Goal: Transaction & Acquisition: Purchase product/service

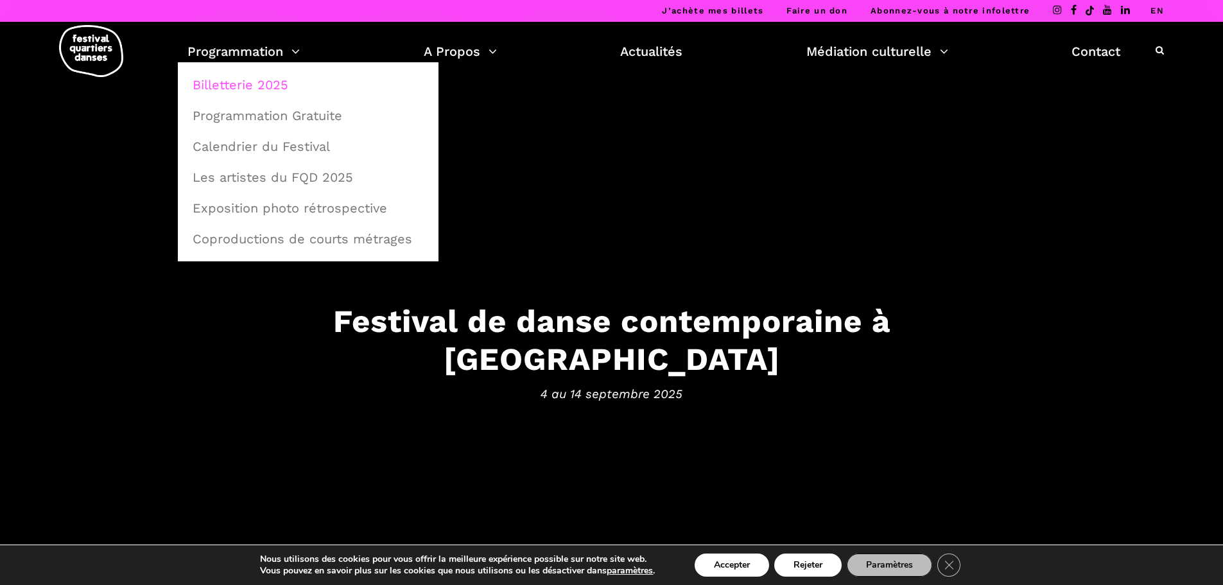
click at [267, 85] on link "Billetterie 2025" at bounding box center [308, 85] width 247 height 30
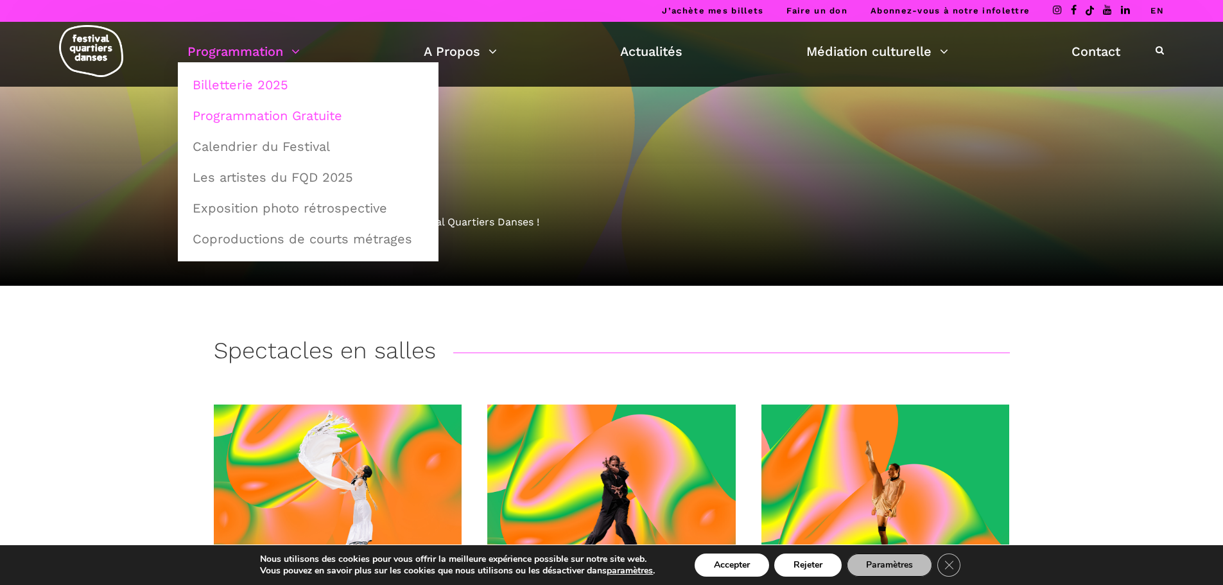
click at [285, 123] on link "Programmation Gratuite" at bounding box center [308, 116] width 247 height 30
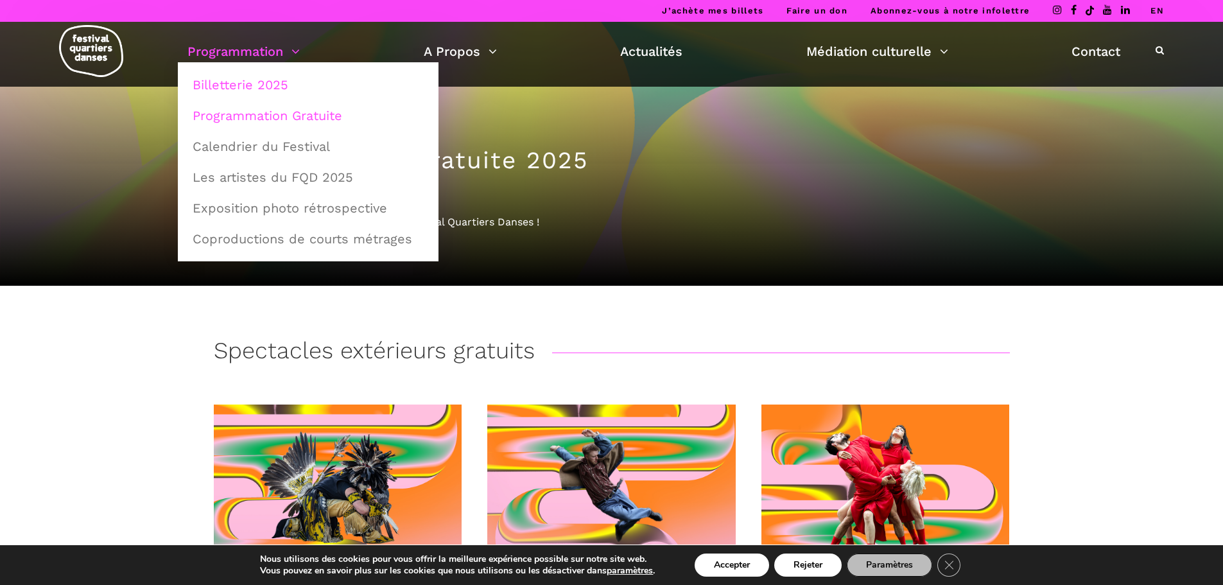
click at [250, 88] on link "Billetterie 2025" at bounding box center [308, 85] width 247 height 30
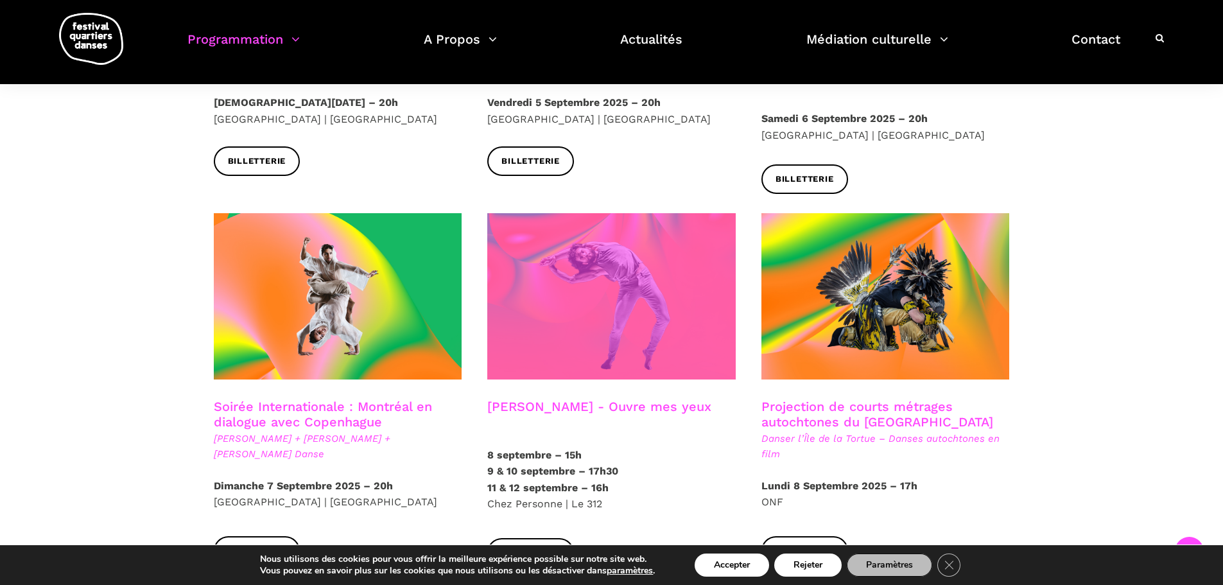
scroll to position [642, 0]
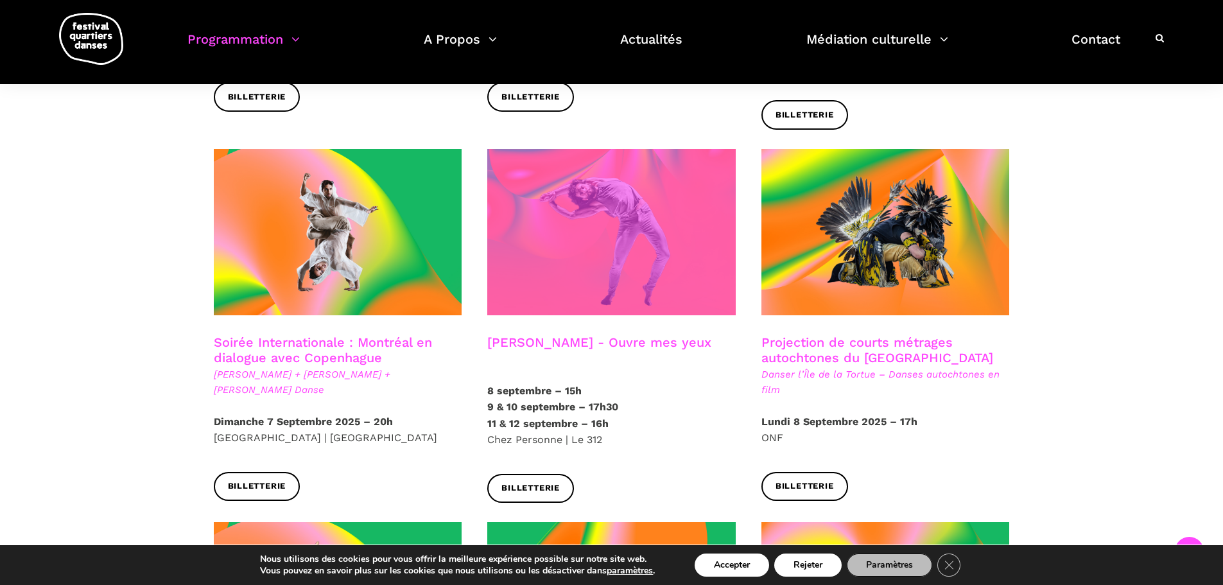
click at [640, 250] on span at bounding box center [611, 232] width 249 height 166
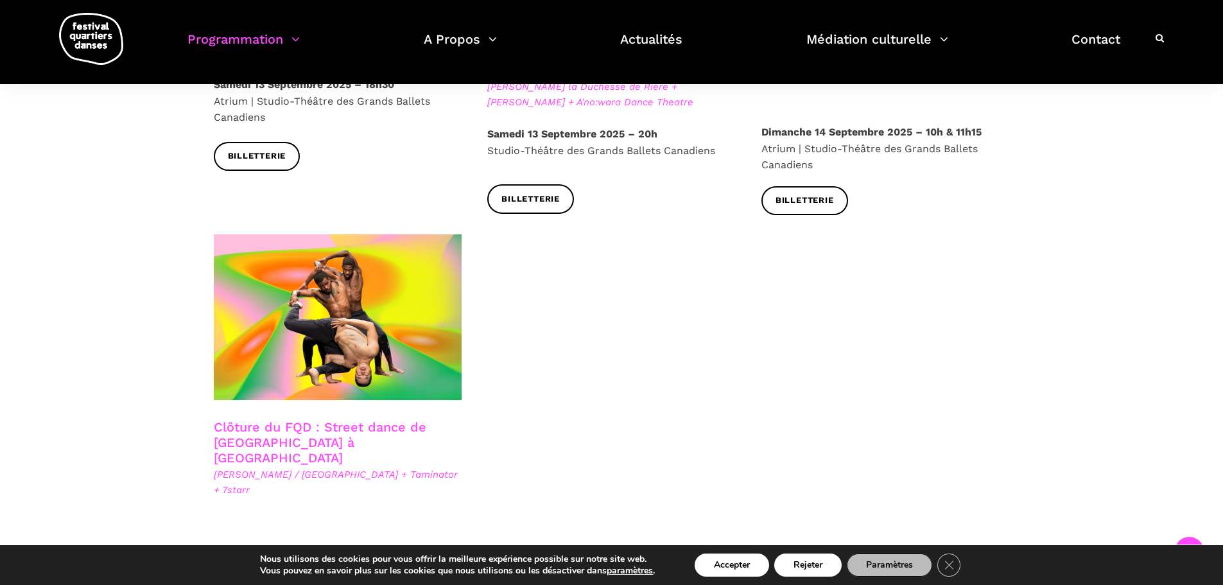
scroll to position [2119, 0]
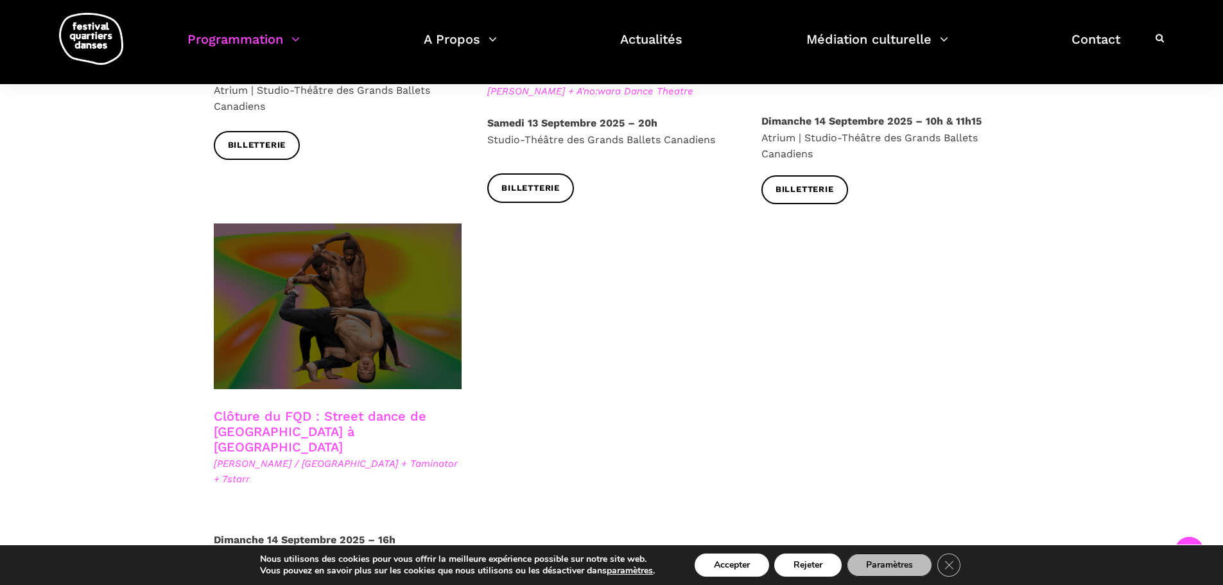
click at [307, 301] on span at bounding box center [338, 306] width 249 height 166
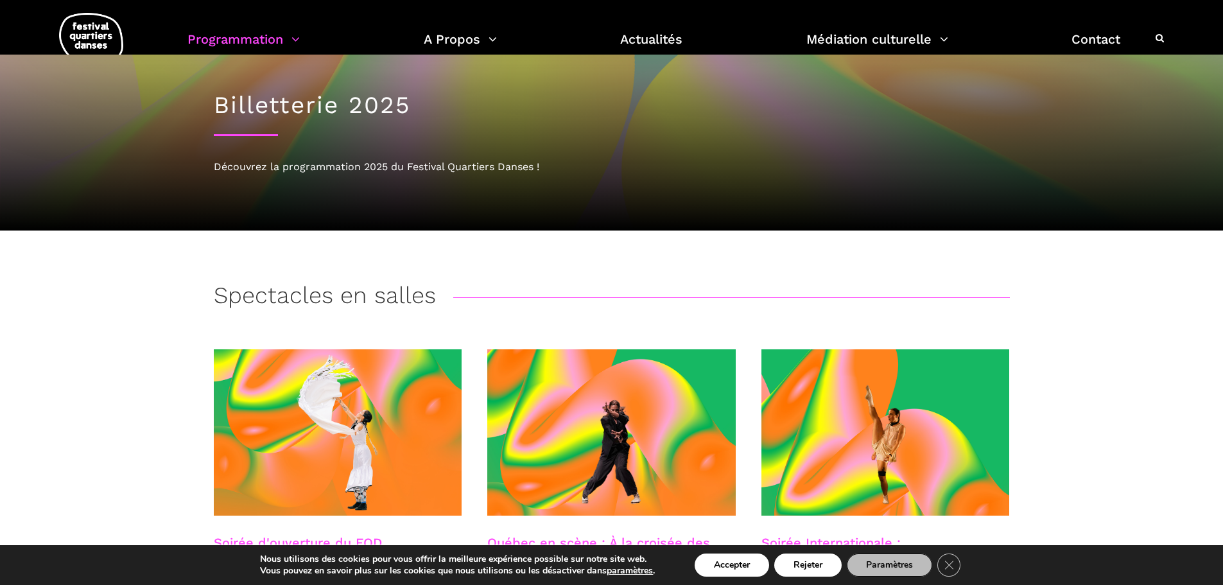
scroll to position [0, 0]
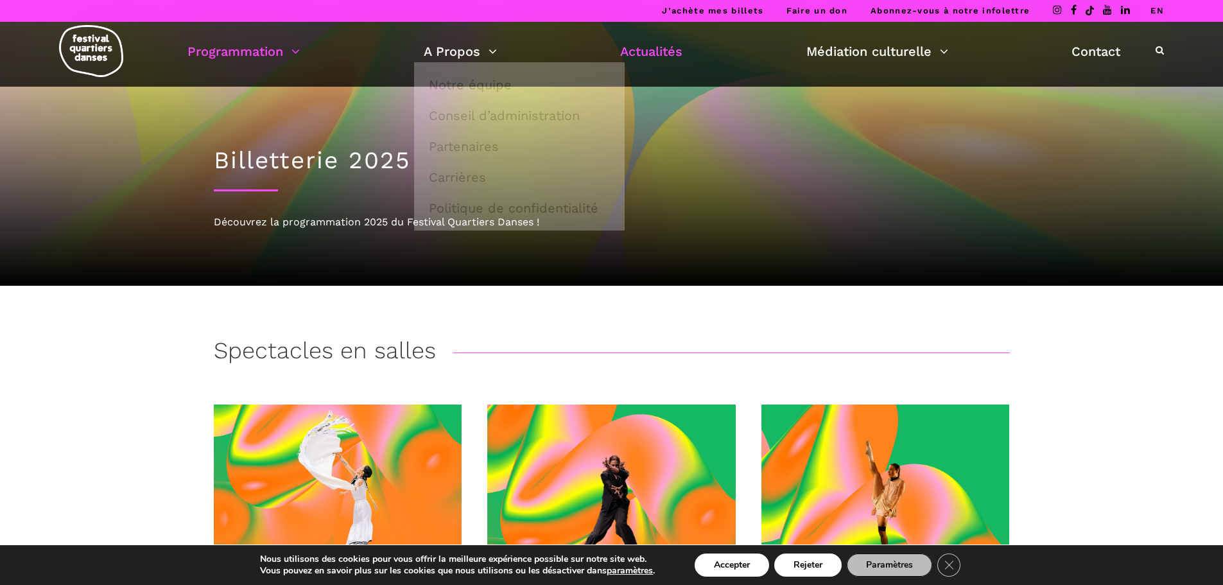
click at [656, 48] on link "Actualités" at bounding box center [651, 51] width 62 height 22
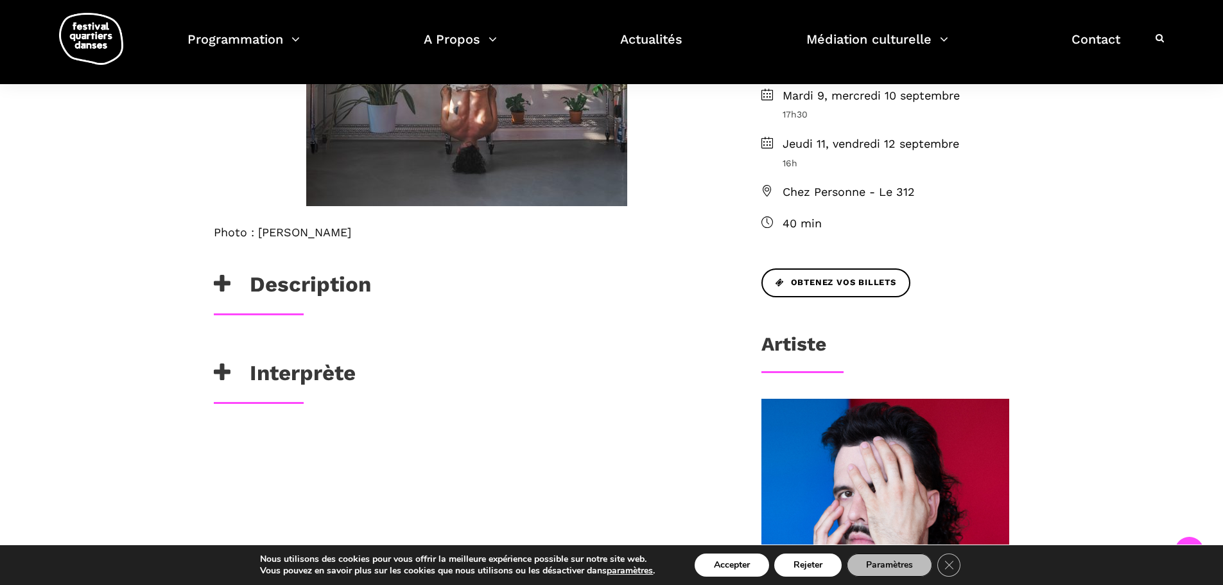
scroll to position [257, 0]
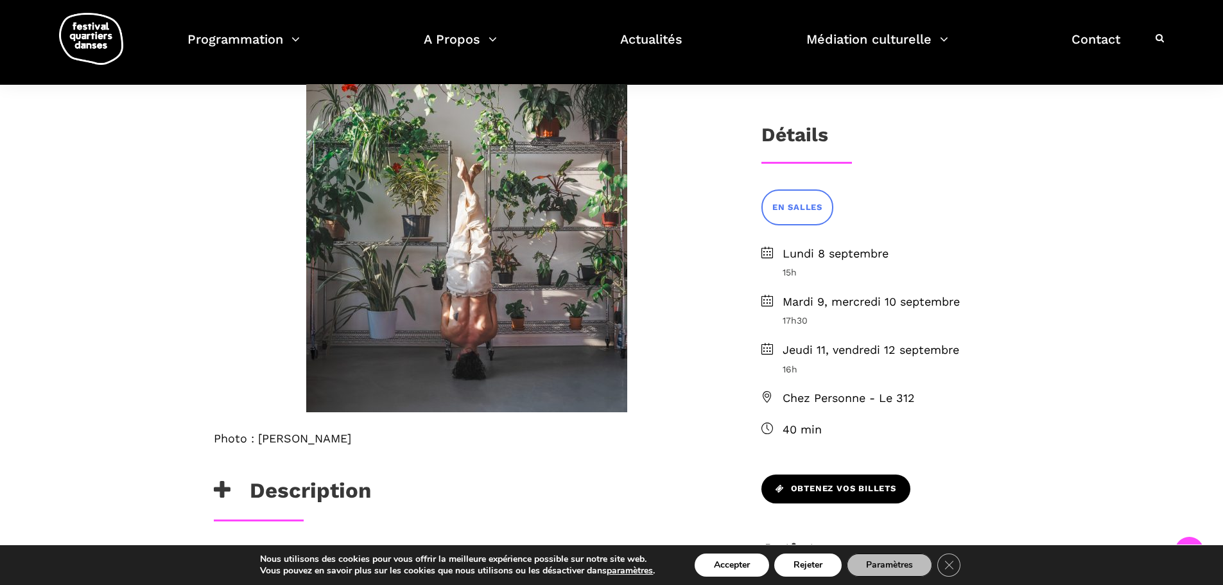
click at [824, 491] on span "Obtenez vos billets" at bounding box center [836, 488] width 121 height 13
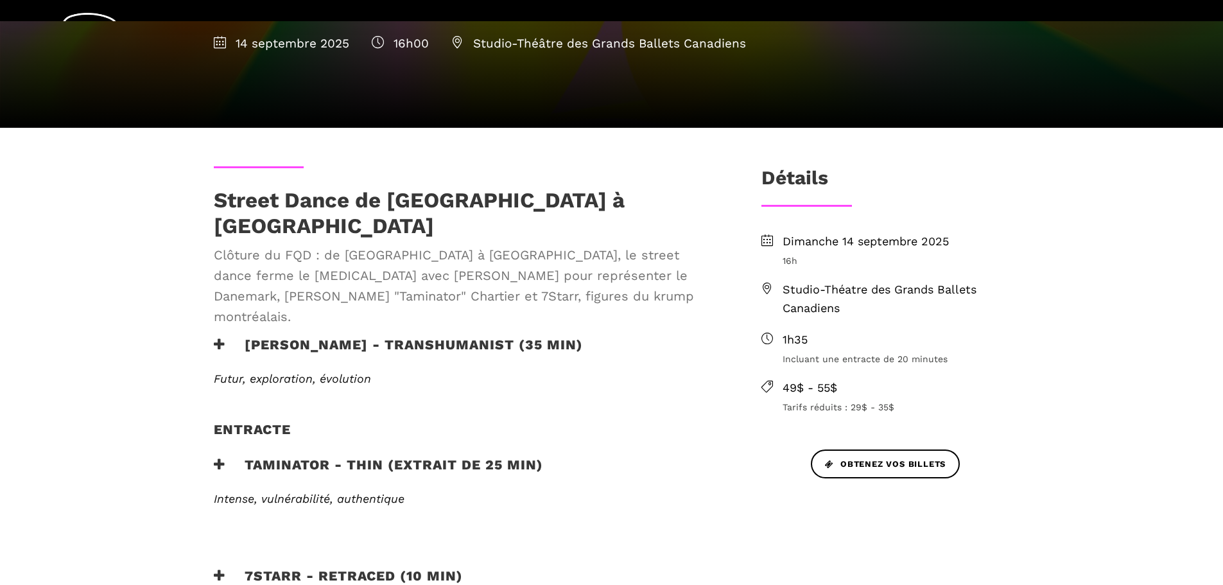
scroll to position [257, 0]
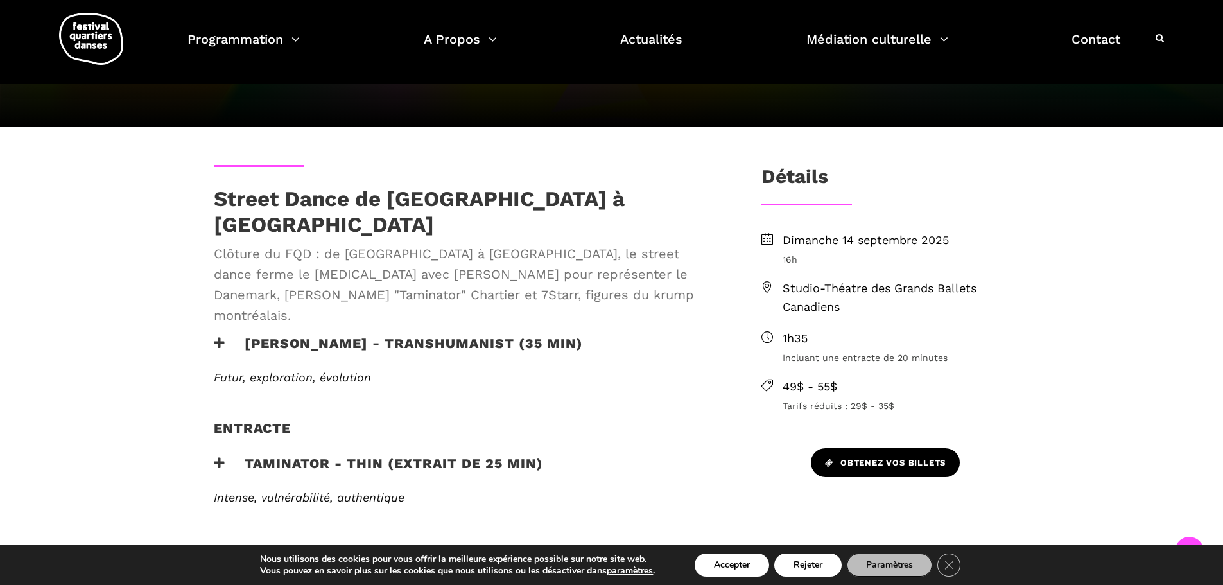
click at [864, 469] on span "Obtenez vos billets" at bounding box center [885, 463] width 121 height 13
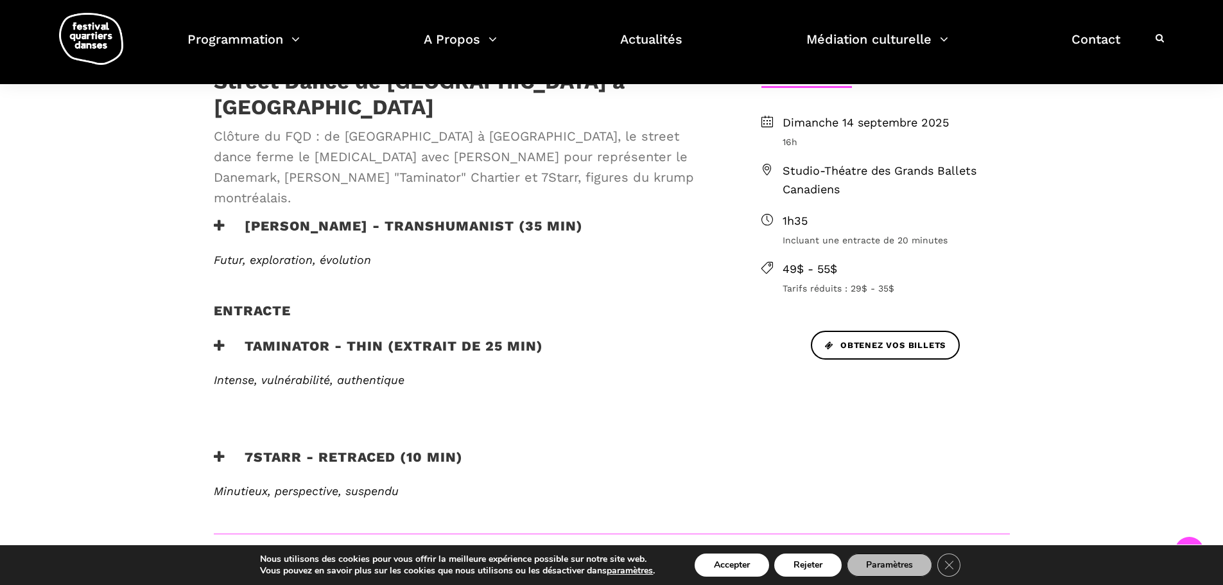
scroll to position [385, 0]
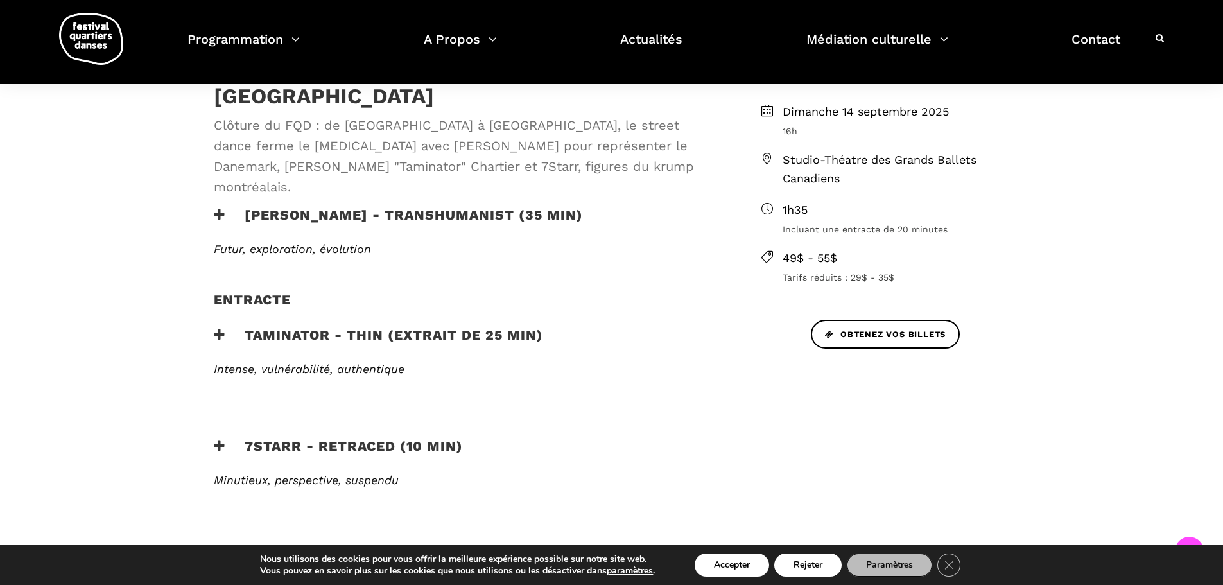
click at [438, 438] on h3 "7Starr - Retraced (10 min)" at bounding box center [338, 454] width 249 height 32
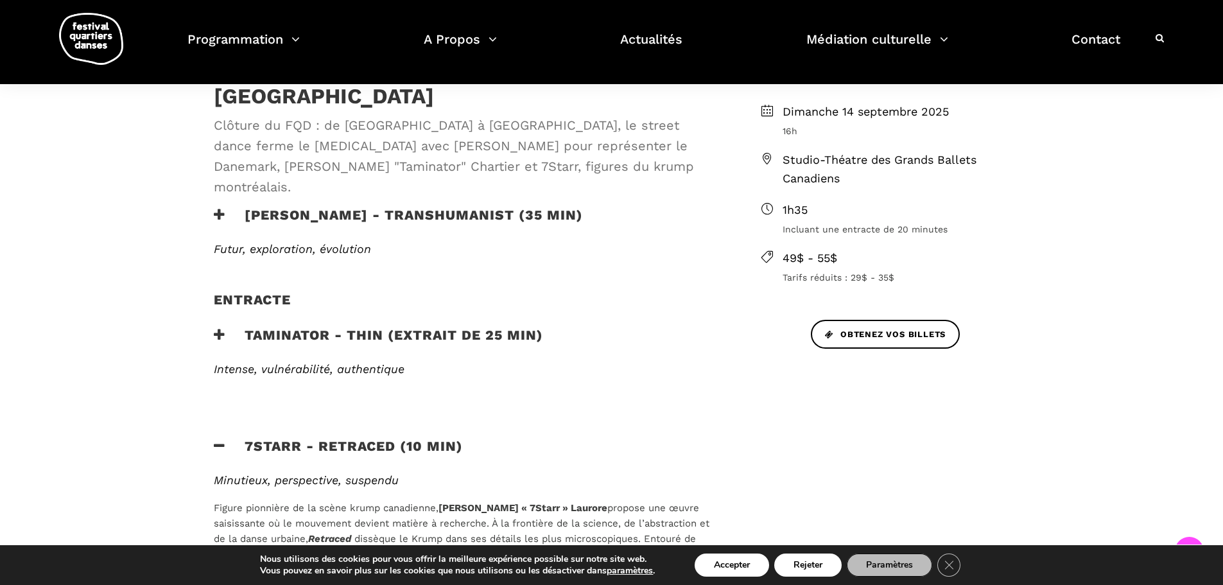
click at [401, 327] on h3 "Taminator - Thin (extrait de 25 min)" at bounding box center [378, 343] width 329 height 32
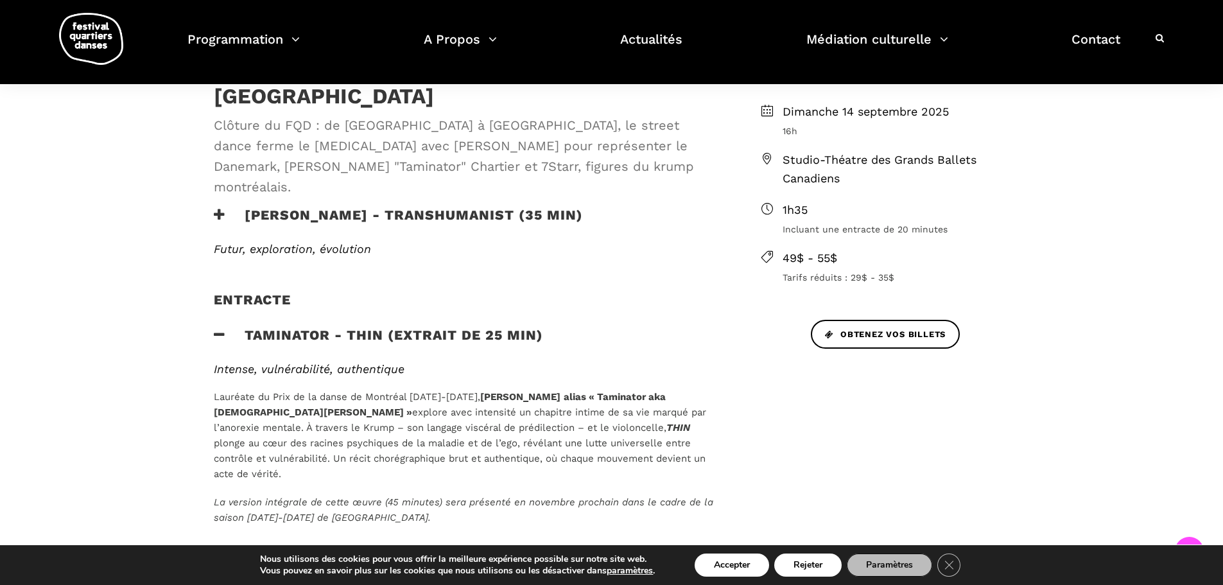
click at [405, 207] on h3 "Lene Boel - TRANSHUMANIST (35 min)" at bounding box center [398, 223] width 369 height 32
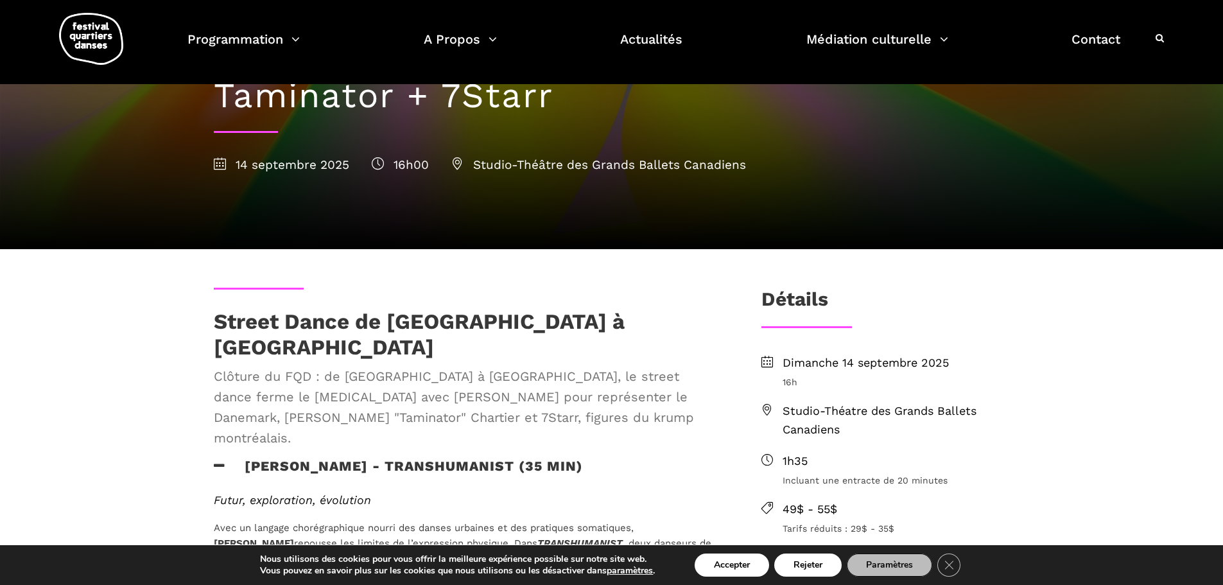
scroll to position [0, 0]
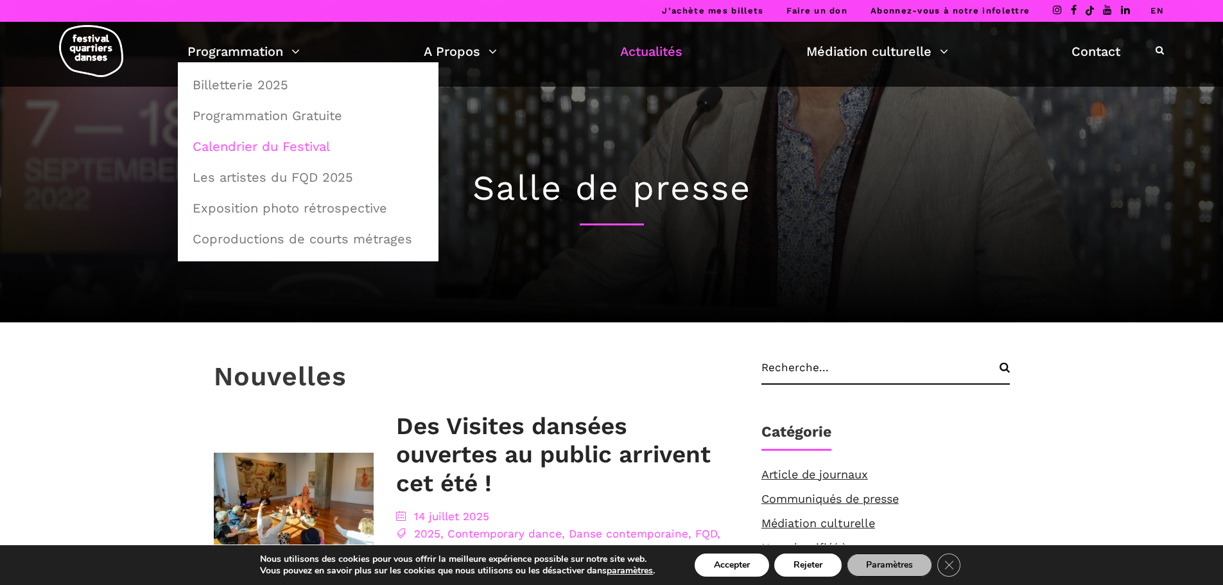
click at [239, 145] on link "Calendrier du Festival" at bounding box center [308, 147] width 247 height 30
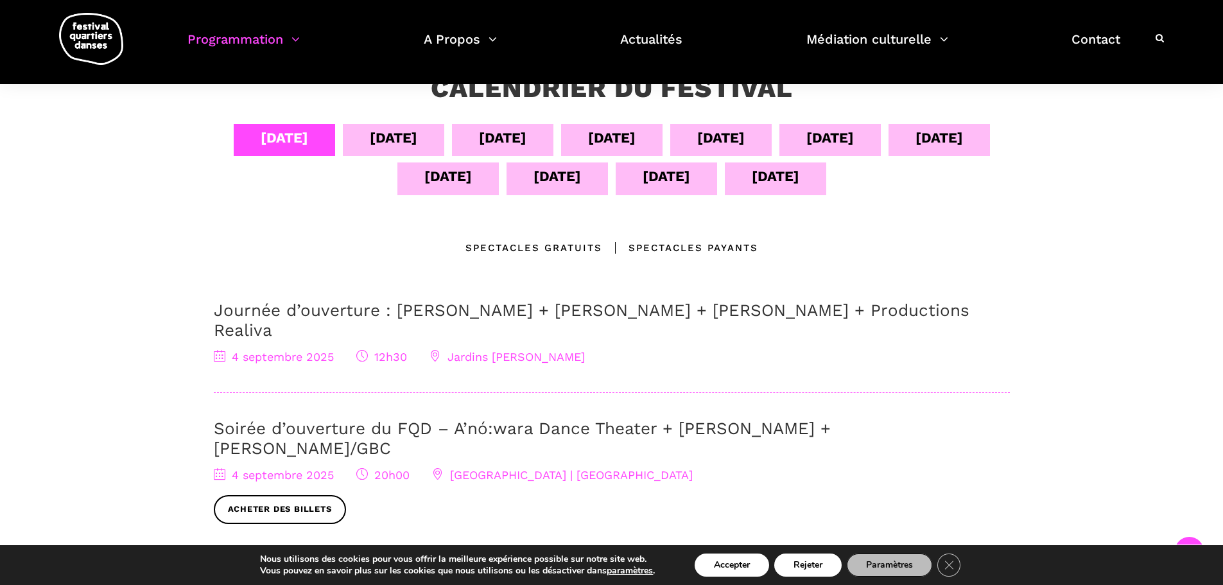
scroll to position [250, 0]
click at [471, 420] on link "Soirée d’ouverture du FQD – A’nó:wara Dance Theater + [PERSON_NAME] + [PERSON_N…" at bounding box center [522, 439] width 617 height 39
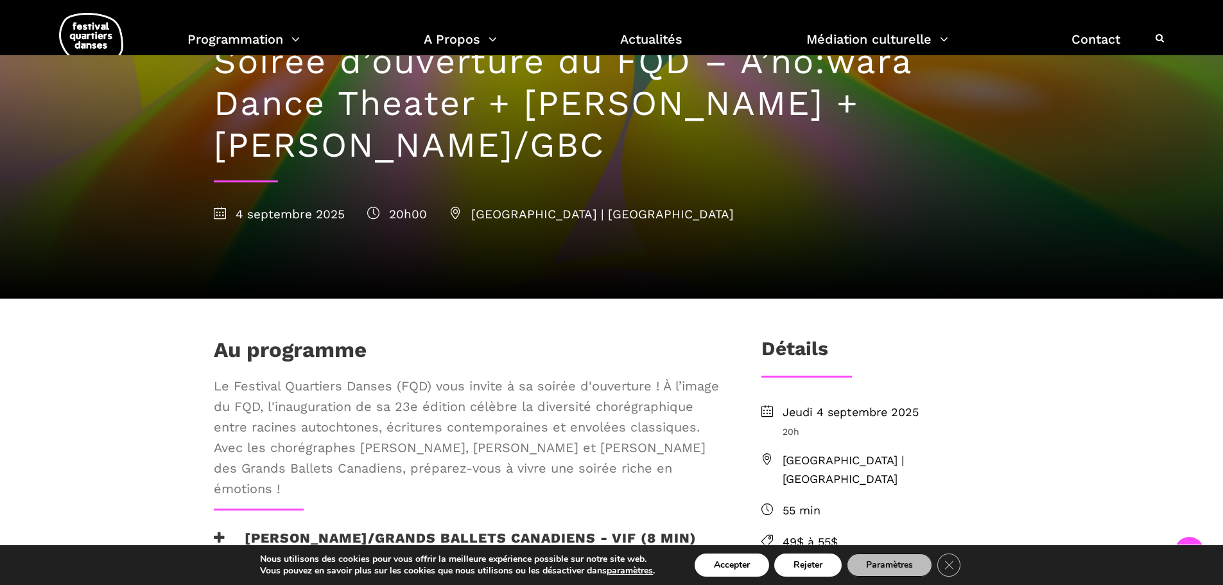
scroll to position [257, 0]
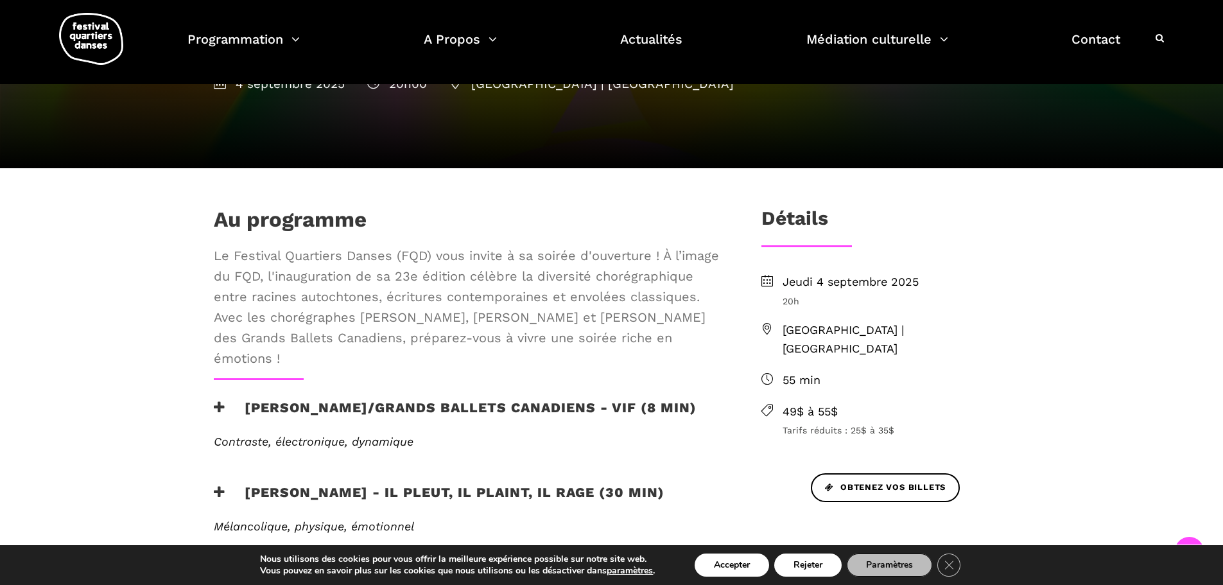
click at [512, 293] on span "Le Festival Quartiers Danses (FQD) vous invite à sa soirée d'ouverture ! À l’im…" at bounding box center [467, 306] width 506 height 123
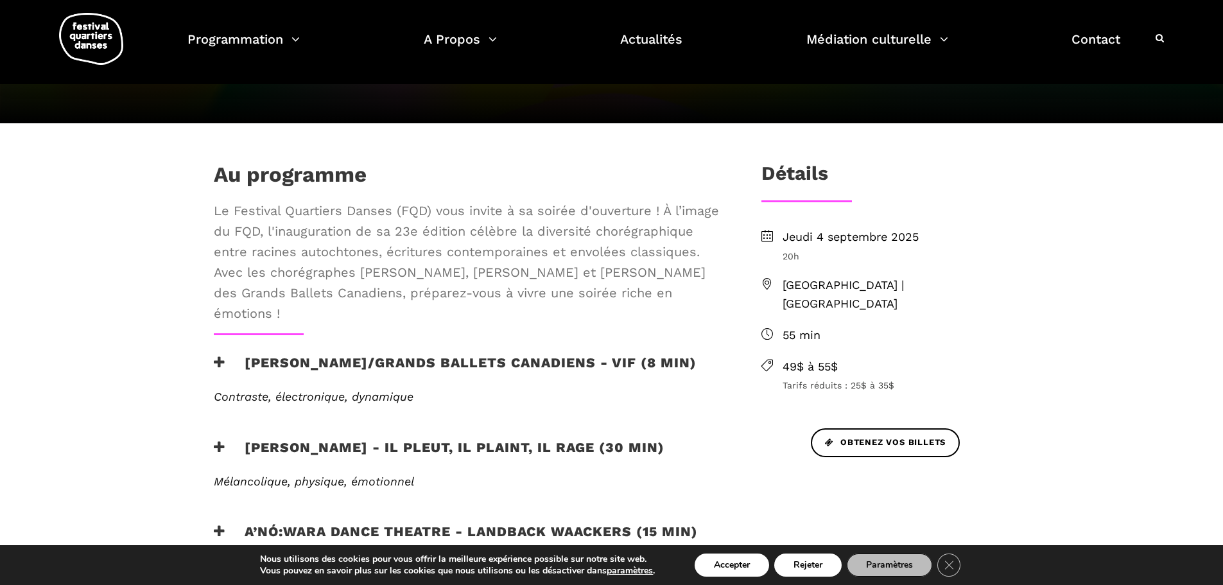
scroll to position [128, 0]
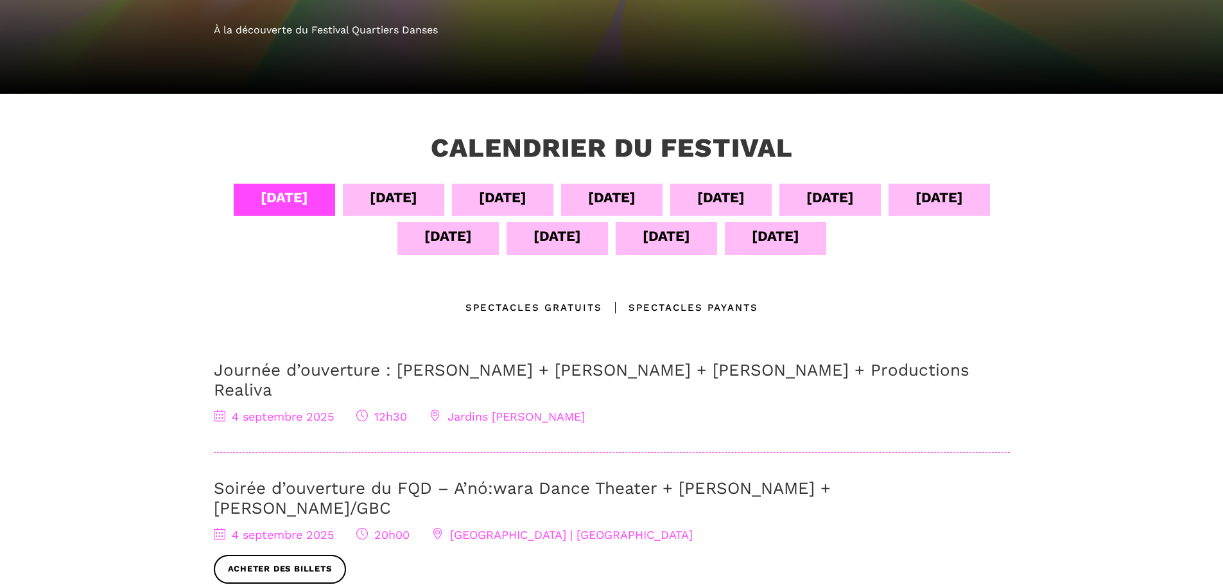
scroll to position [193, 0]
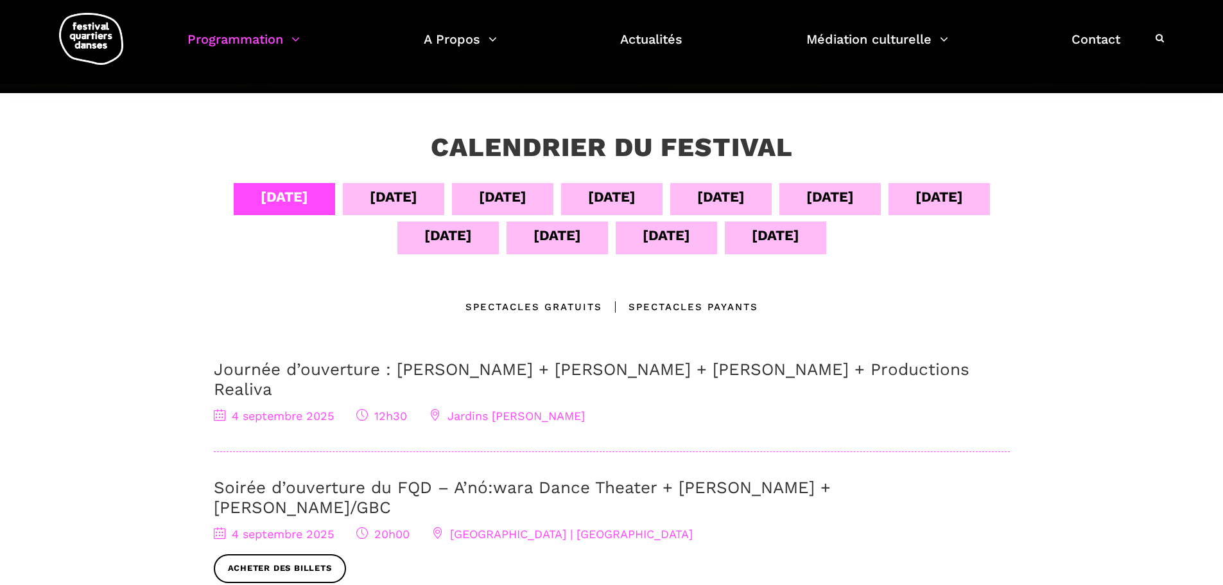
click at [419, 200] on div "[DATE]" at bounding box center [393, 199] width 101 height 32
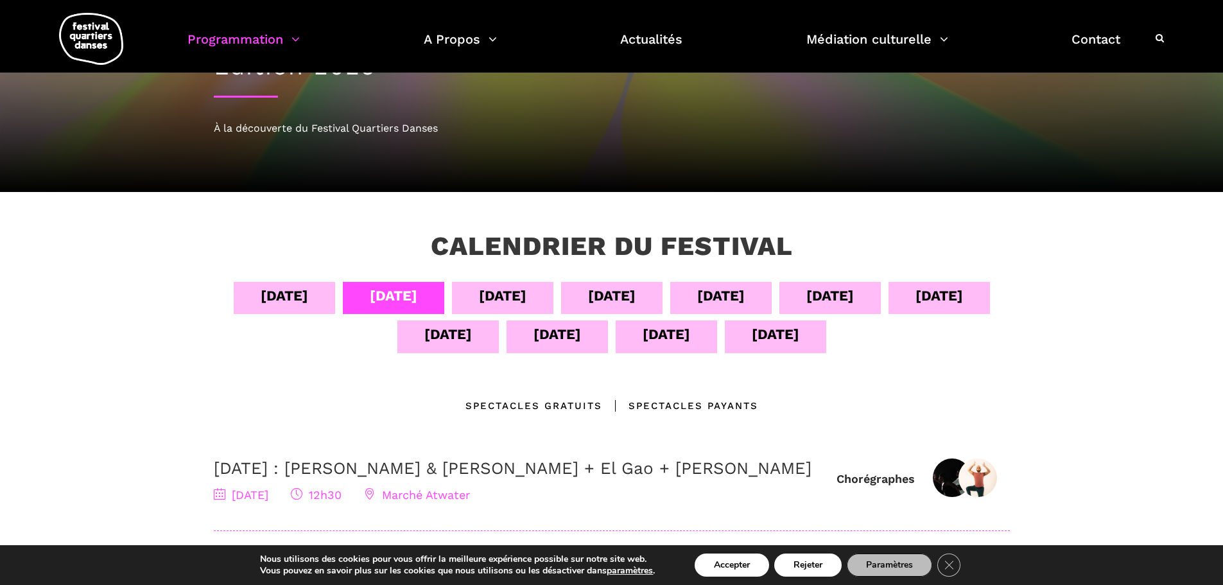
scroll to position [64, 0]
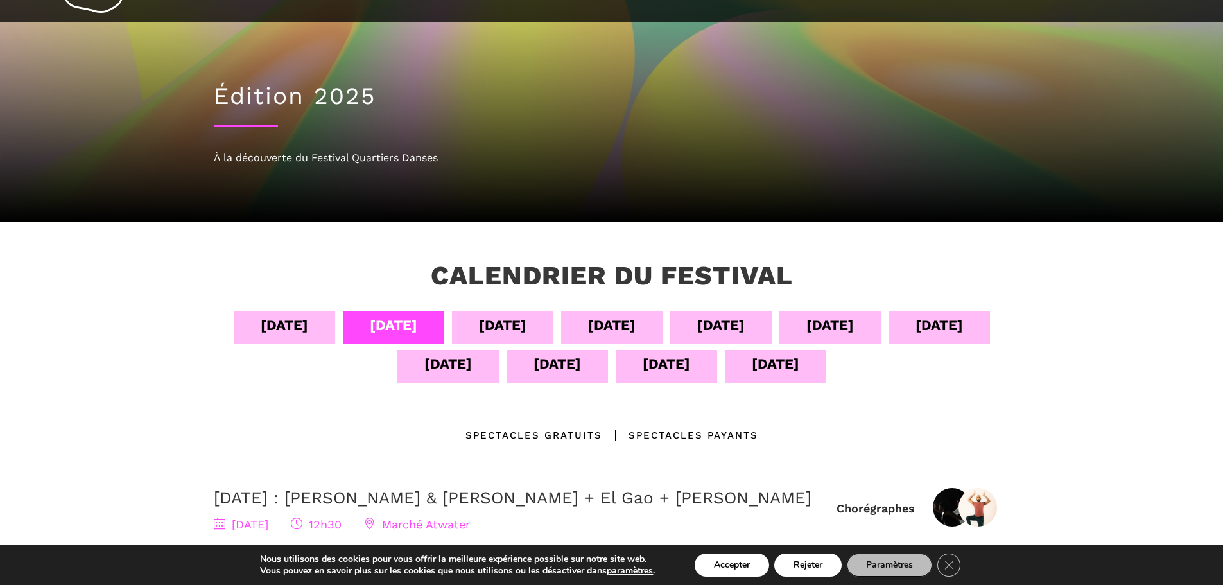
click at [525, 321] on div "[DATE]" at bounding box center [503, 325] width 48 height 22
